Goal: Browse casually: Explore the website without a specific task or goal

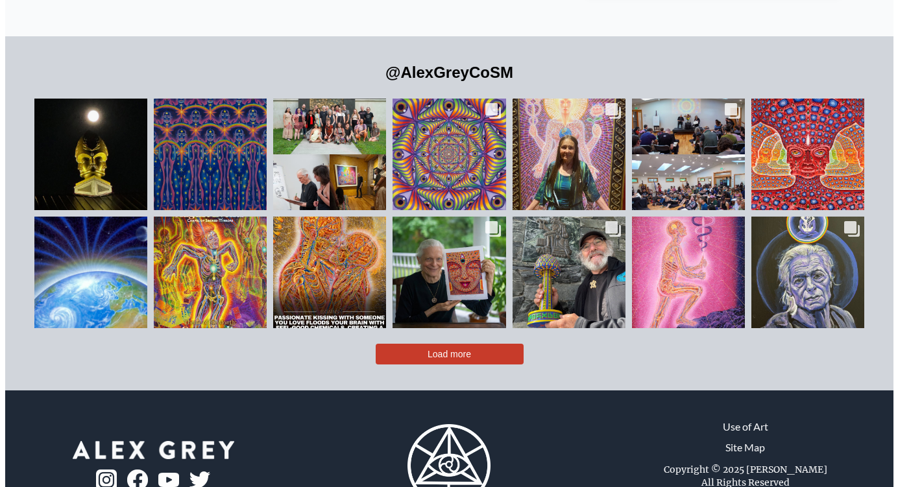
scroll to position [2855, 0]
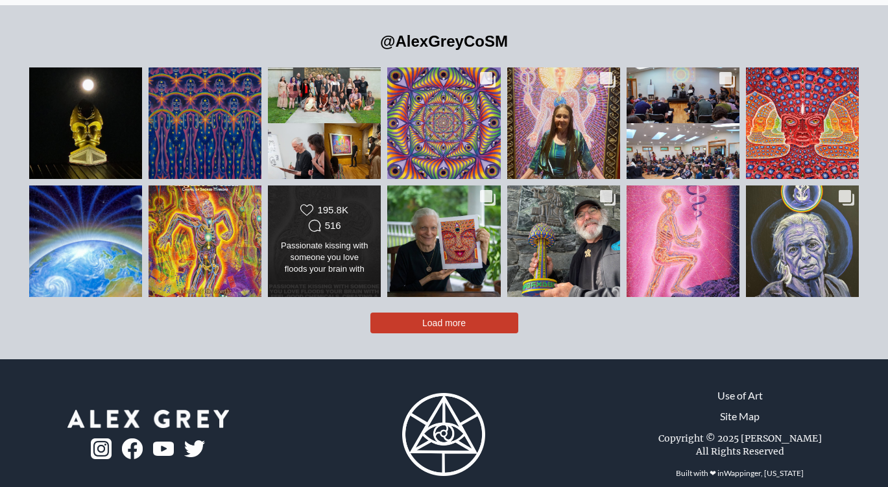
click at [327, 240] on div "Passionate kissing with someone you love floods your brain with feel-good chemi…" at bounding box center [325, 258] width 92 height 36
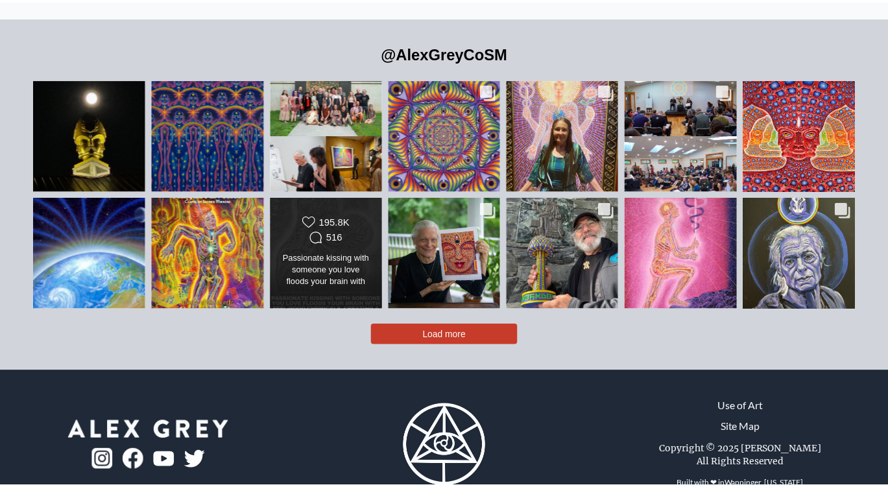
scroll to position [2198, 0]
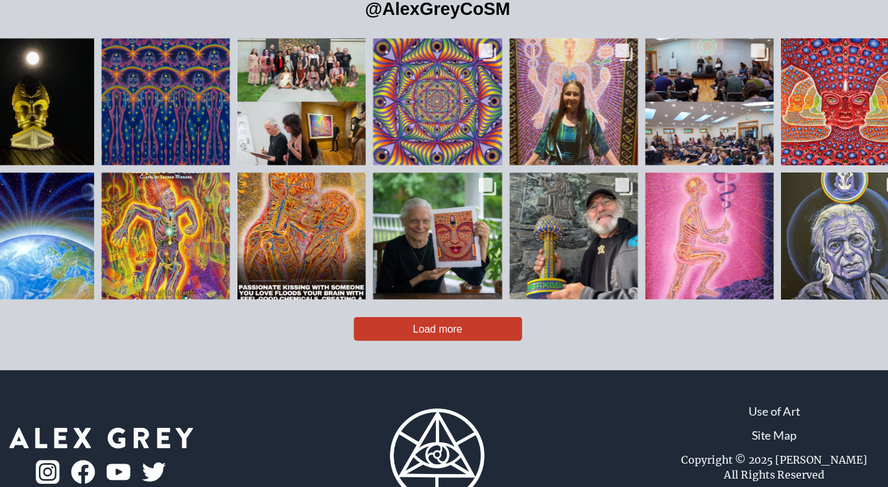
click at [448, 318] on span "Load more" at bounding box center [443, 323] width 43 height 10
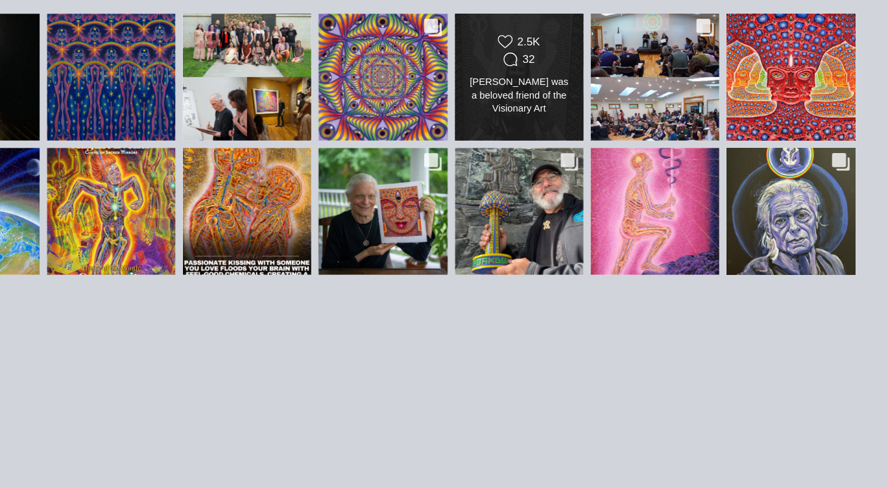
scroll to position [2909, 0]
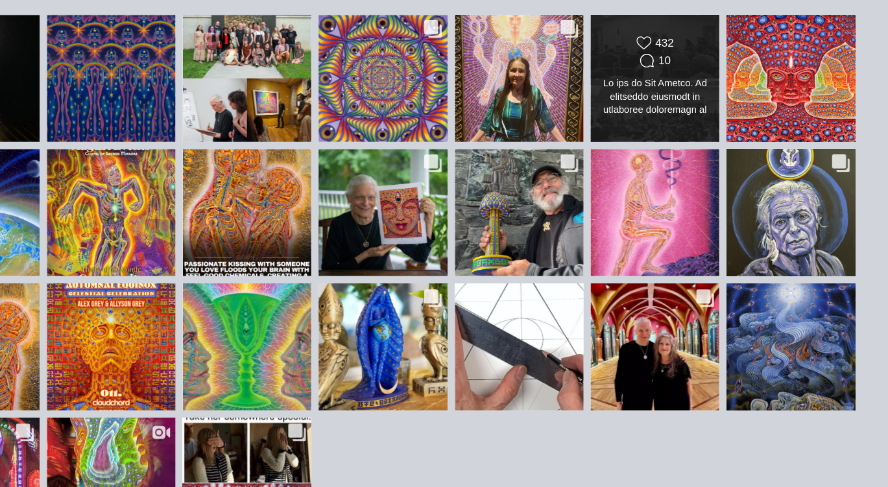
click at [631, 79] on div "Likes Count 432 Comments Count 10" at bounding box center [683, 68] width 114 height 113
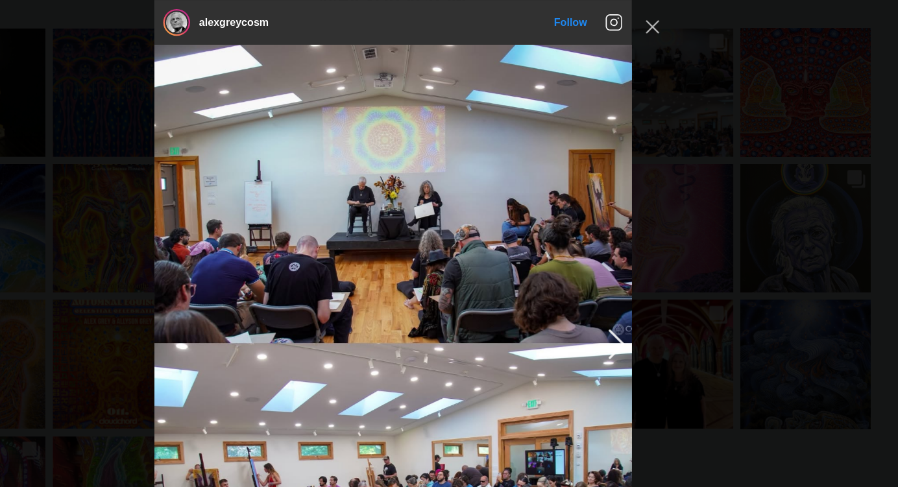
click at [629, 78] on img "Instagram Feed popup" at bounding box center [448, 298] width 415 height 519
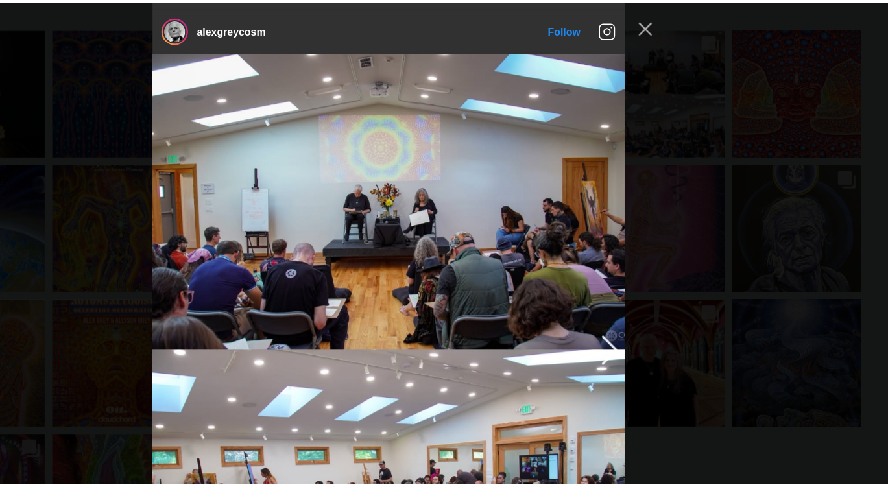
scroll to position [1192, 0]
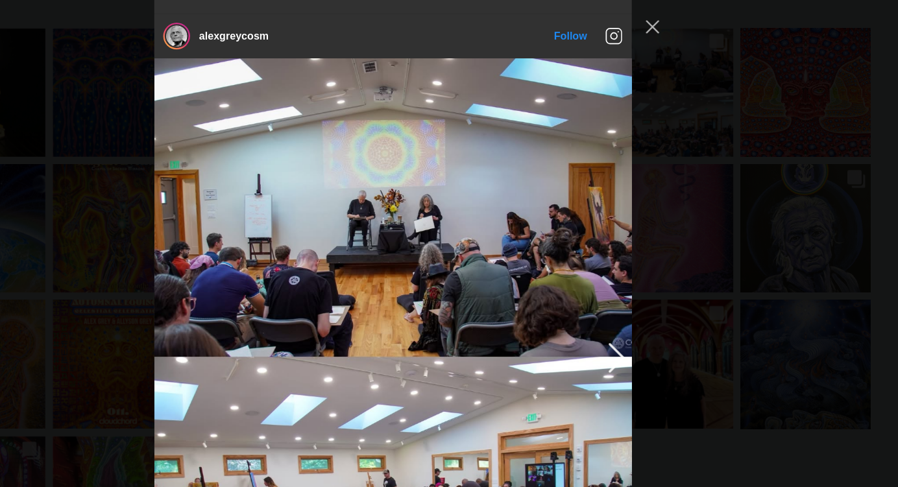
click at [489, 144] on img "Instagram Feed popup" at bounding box center [448, 310] width 415 height 519
click at [723, 122] on div "alexgreycosm Follow" at bounding box center [449, 243] width 898 height 487
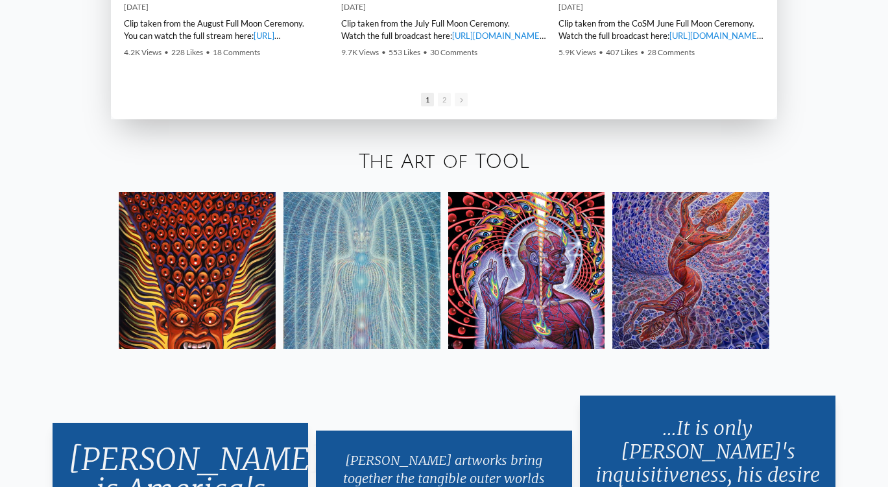
scroll to position [2136, 0]
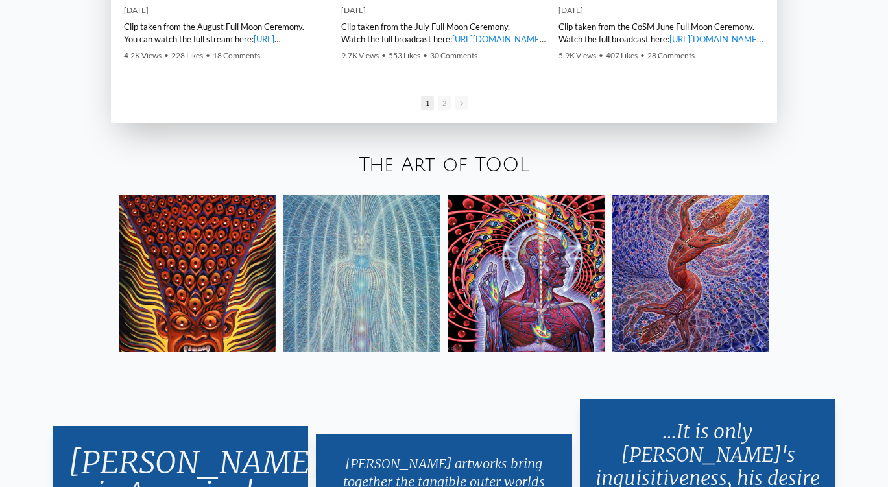
click at [763, 219] on img at bounding box center [691, 273] width 157 height 157
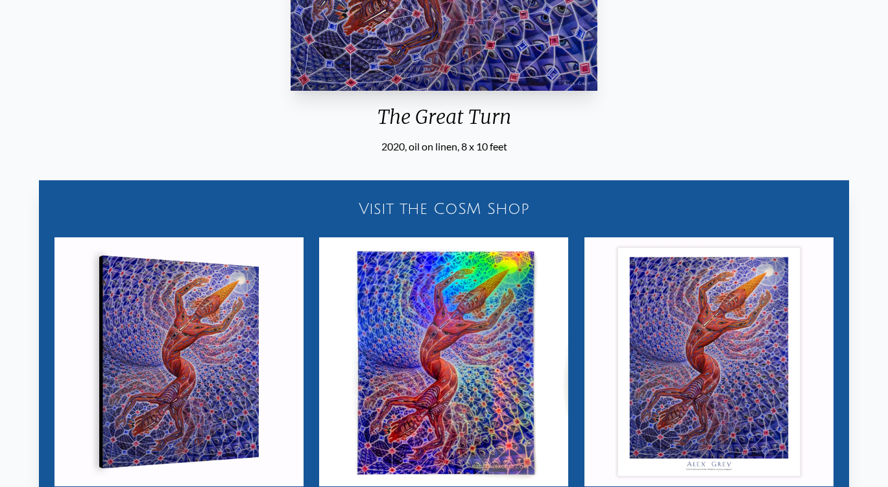
scroll to position [197, 0]
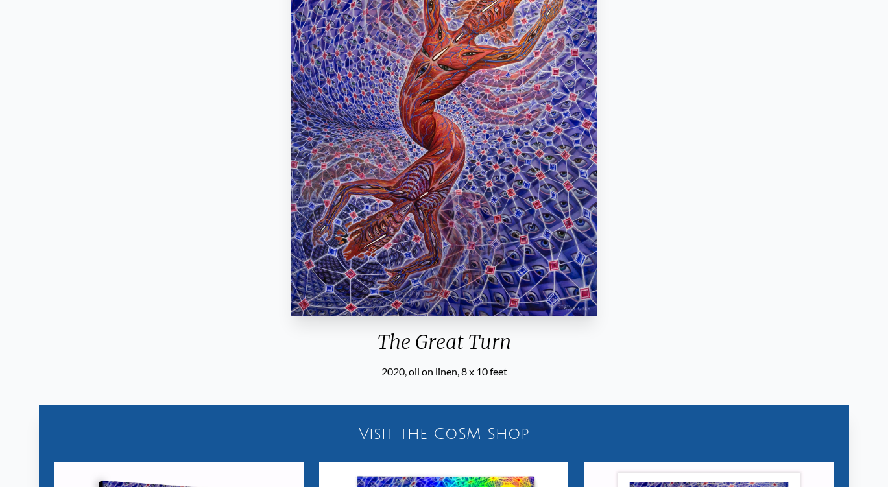
click at [458, 432] on div "Visit the CoSM Shop" at bounding box center [444, 434] width 795 height 42
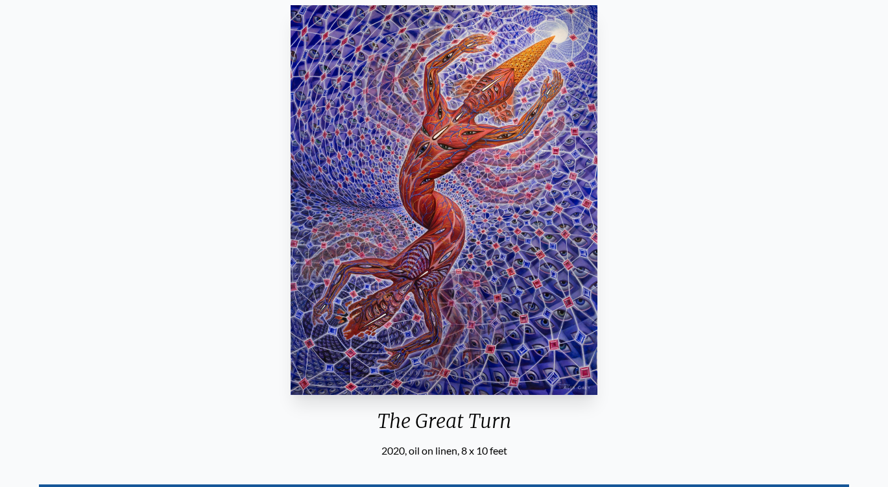
scroll to position [117, 0]
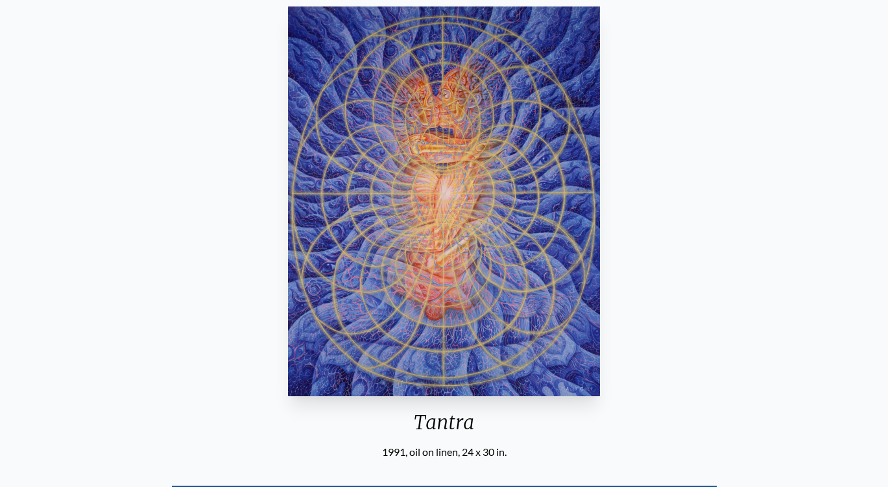
click at [455, 267] on img "3 / 33" at bounding box center [444, 201] width 312 height 390
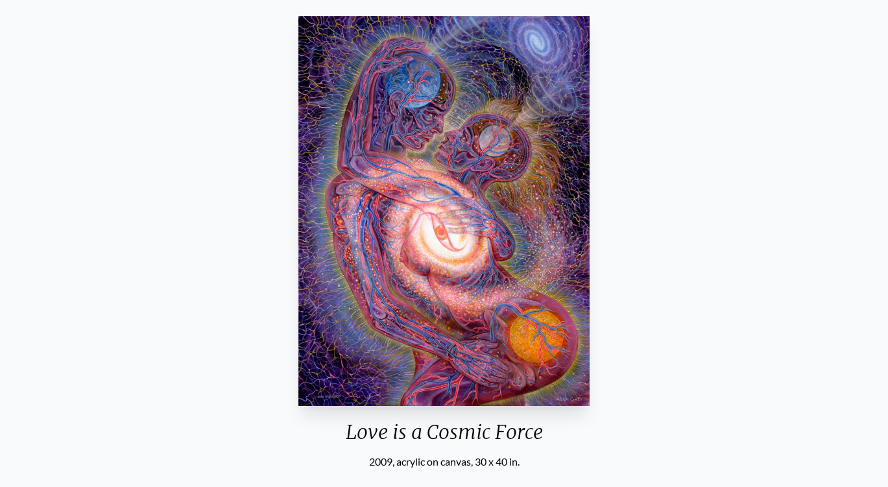
scroll to position [104, 0]
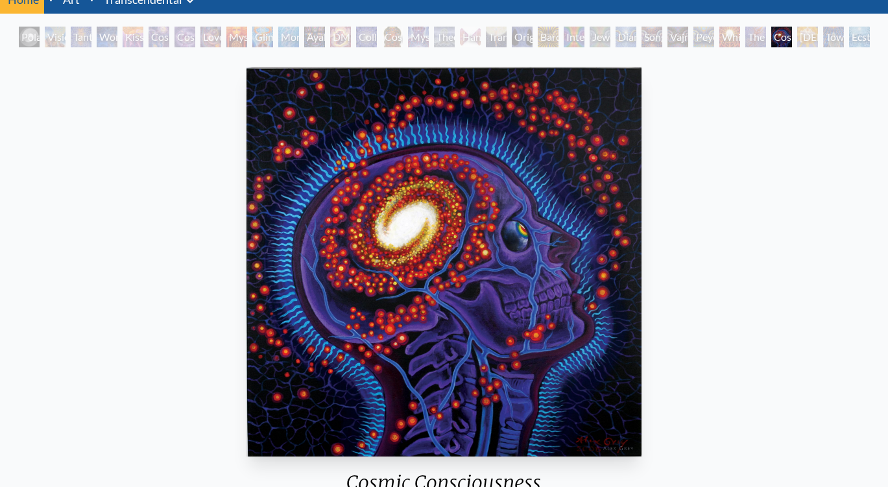
scroll to position [43, 0]
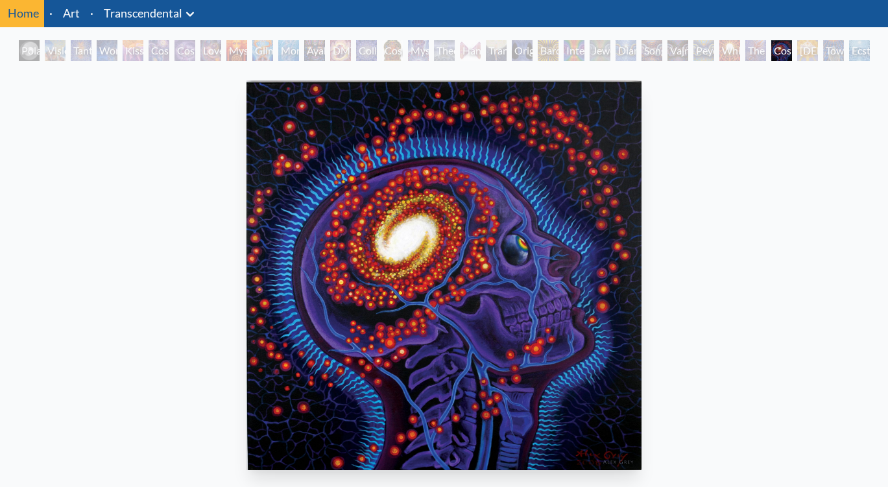
click at [153, 15] on link "Transcendental" at bounding box center [143, 13] width 79 height 18
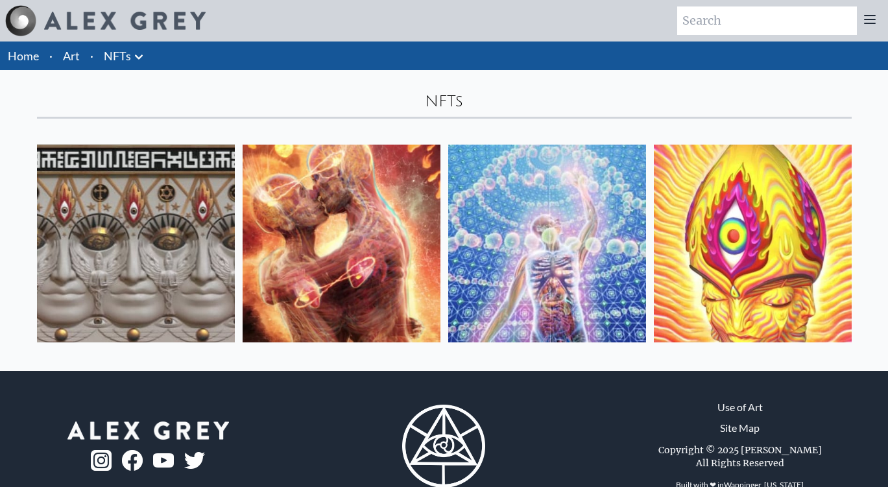
click at [342, 306] on img at bounding box center [342, 244] width 198 height 198
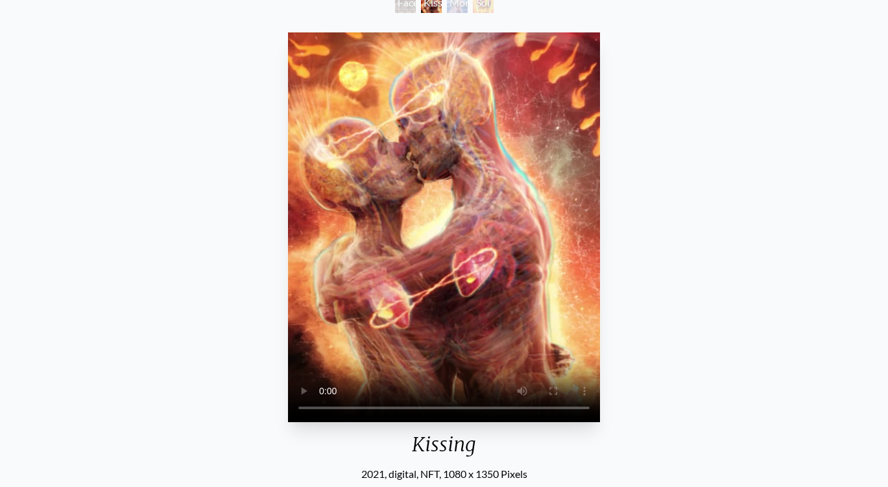
scroll to position [96, 0]
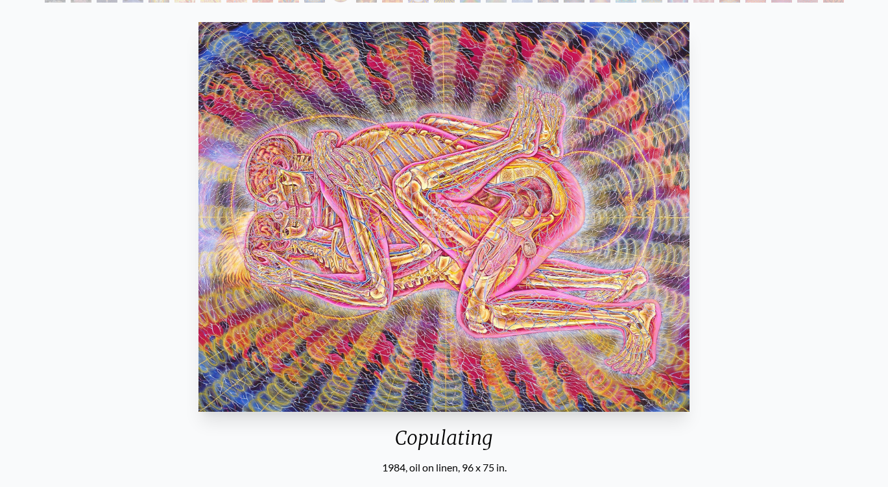
scroll to position [176, 0]
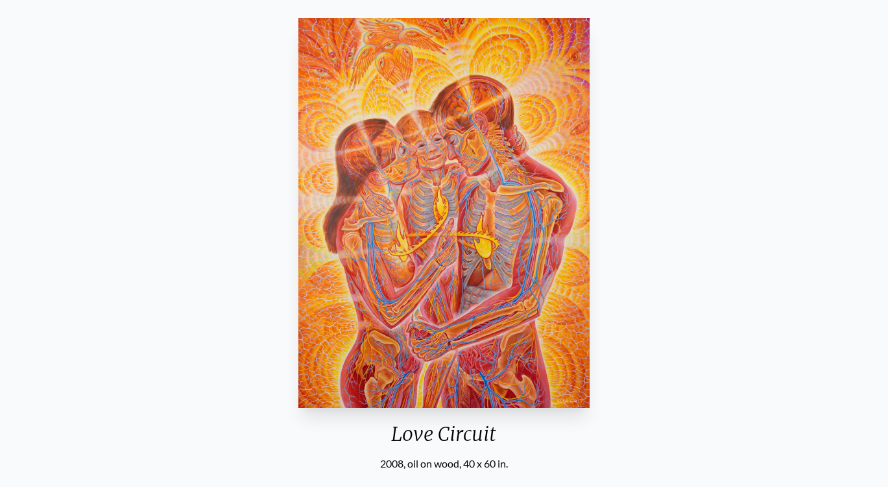
scroll to position [161, 0]
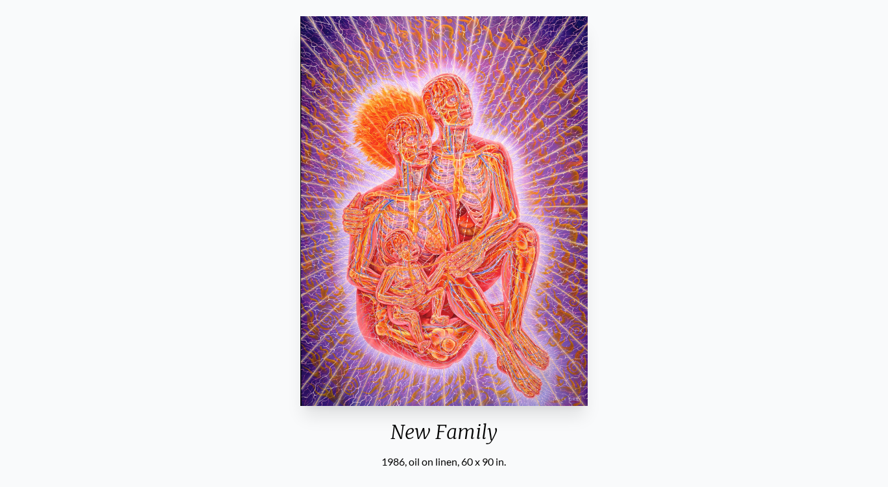
scroll to position [180, 0]
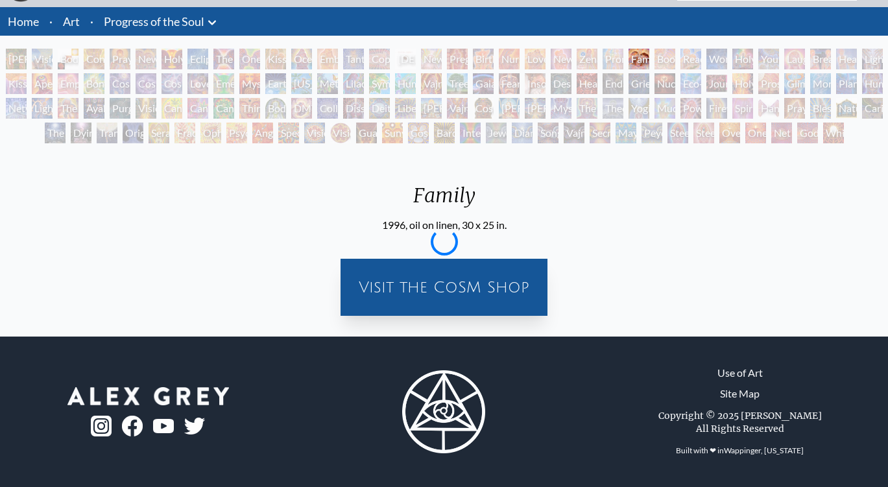
scroll to position [34, 0]
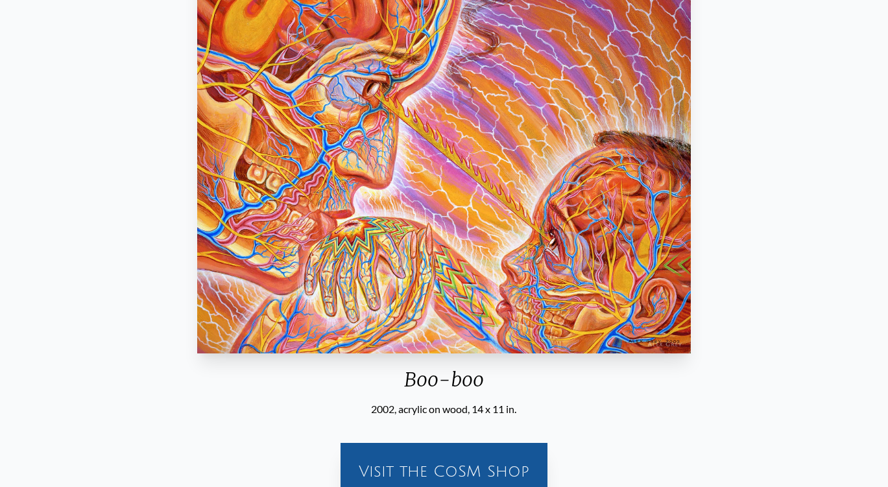
scroll to position [238, 0]
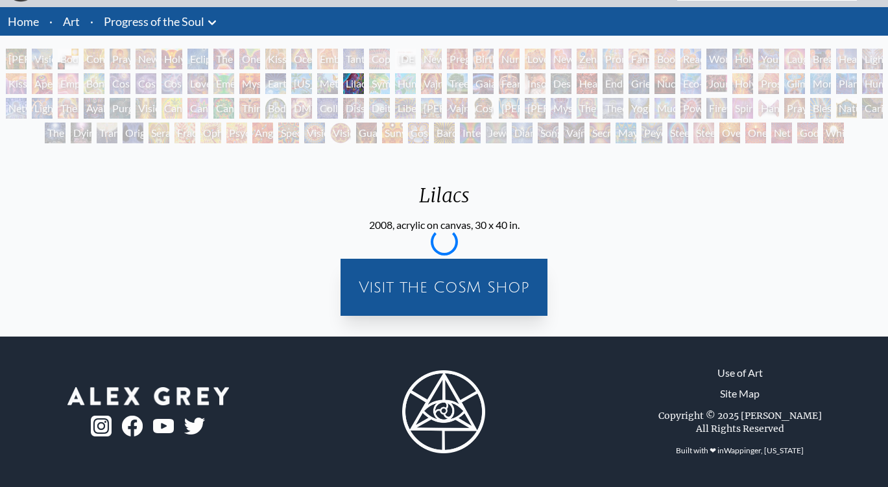
scroll to position [34, 0]
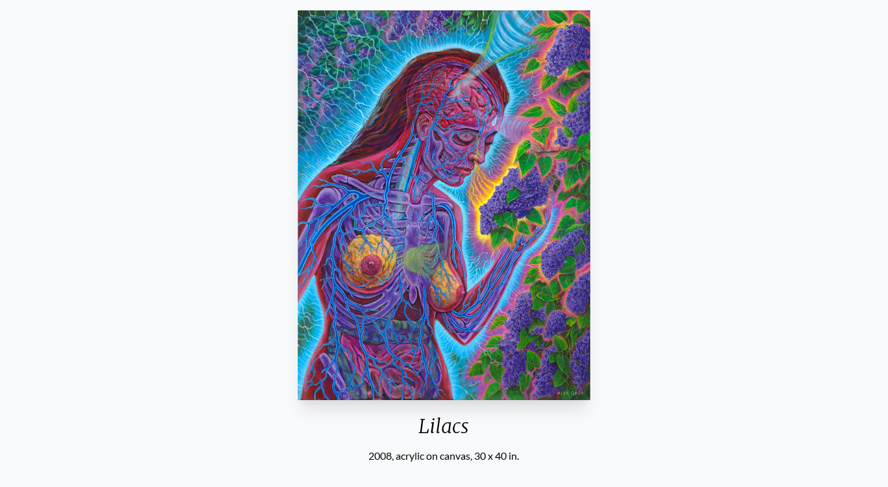
scroll to position [178, 0]
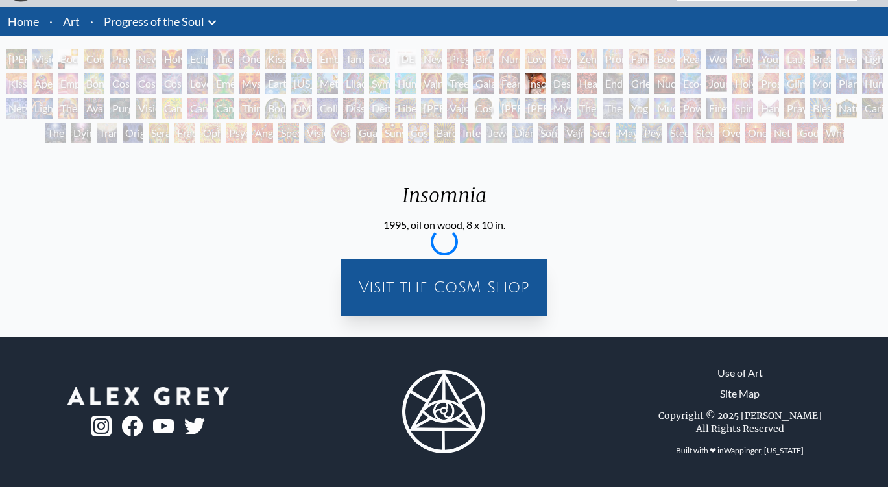
scroll to position [34, 0]
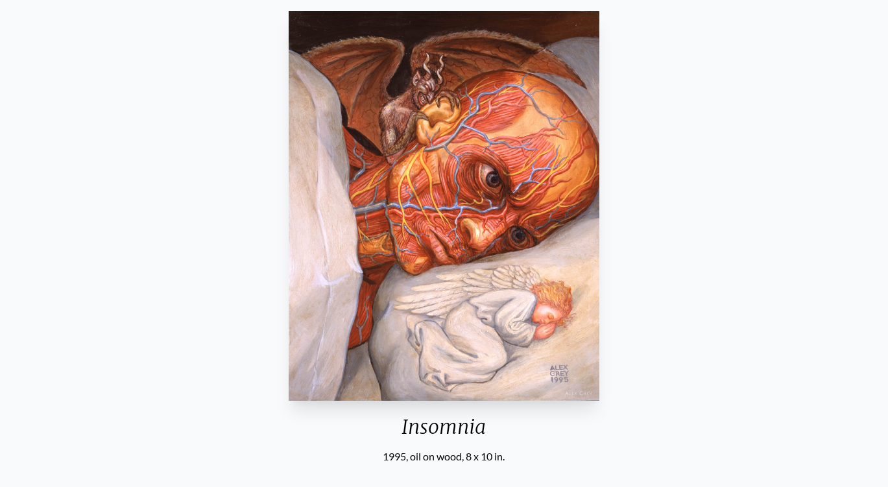
scroll to position [186, 0]
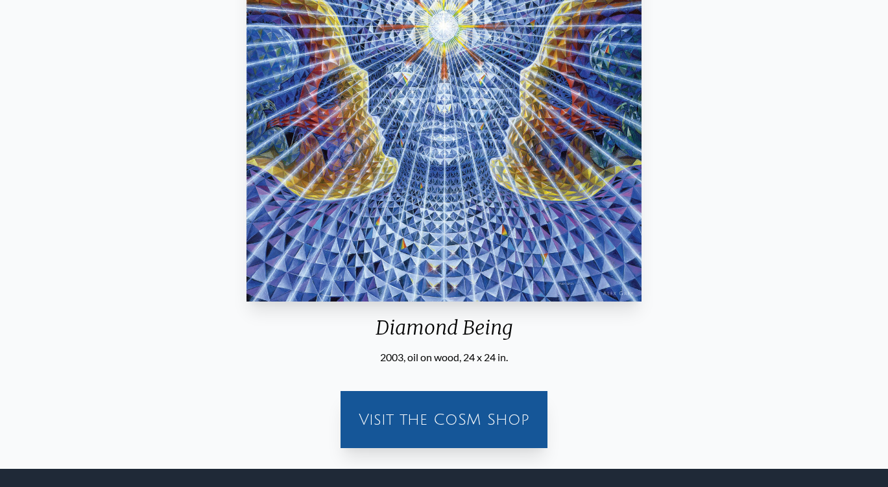
scroll to position [417, 0]
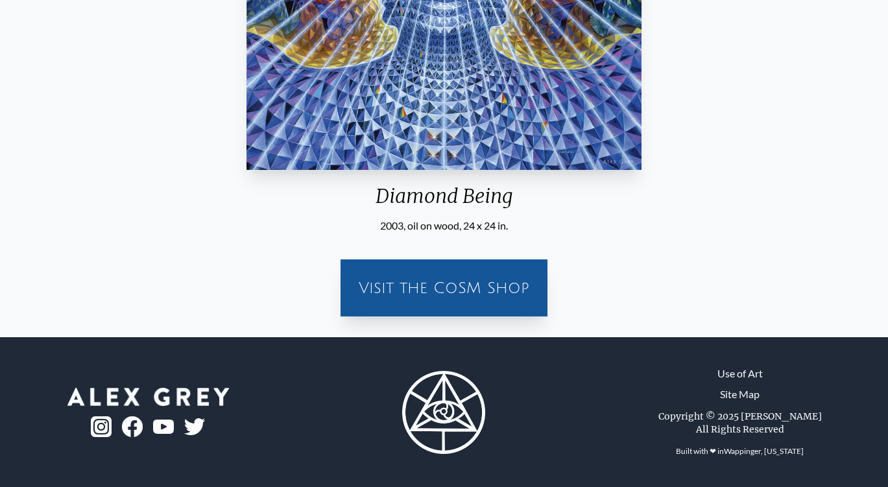
click at [493, 288] on div "Visit the CoSM Shop" at bounding box center [443, 288] width 191 height 42
click at [768, 165] on div "Diamond Being 2003, oil on wood, 24 x 24 in. Visit the CoSM Shop" at bounding box center [444, 51] width 868 height 552
